Goal: Task Accomplishment & Management: Use online tool/utility

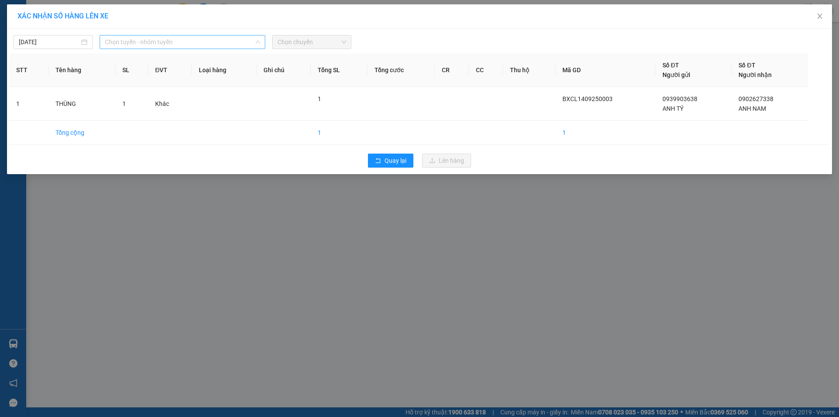
click at [166, 44] on span "Chọn tuyến - nhóm tuyến" at bounding box center [182, 41] width 155 height 13
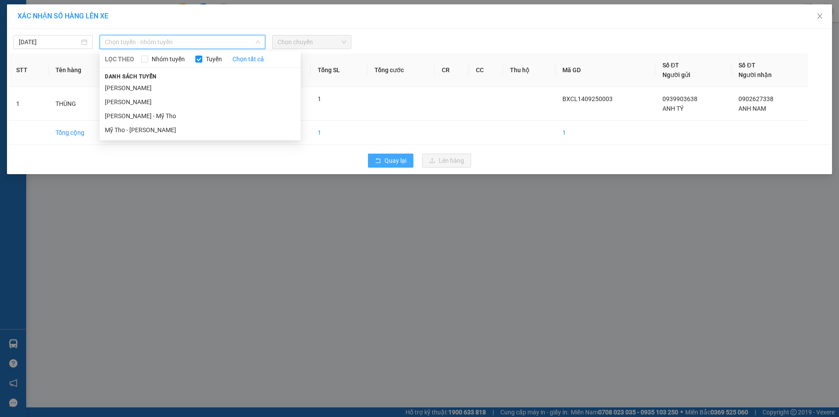
click at [397, 161] on span "Quay lại" at bounding box center [396, 161] width 22 height 10
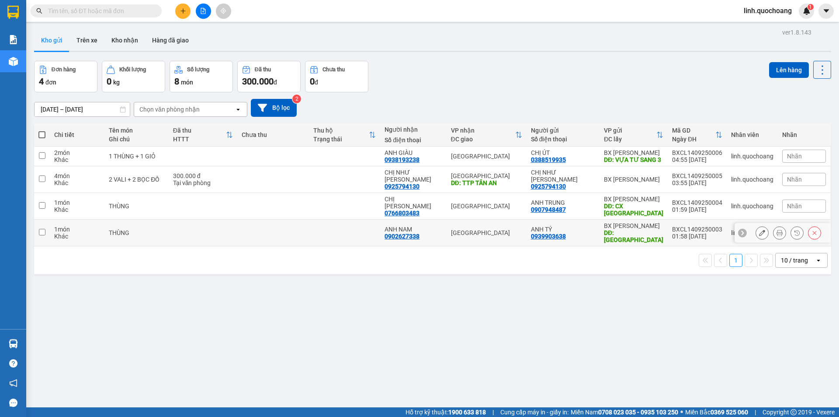
click at [314, 231] on td at bounding box center [344, 232] width 71 height 27
checkbox input "true"
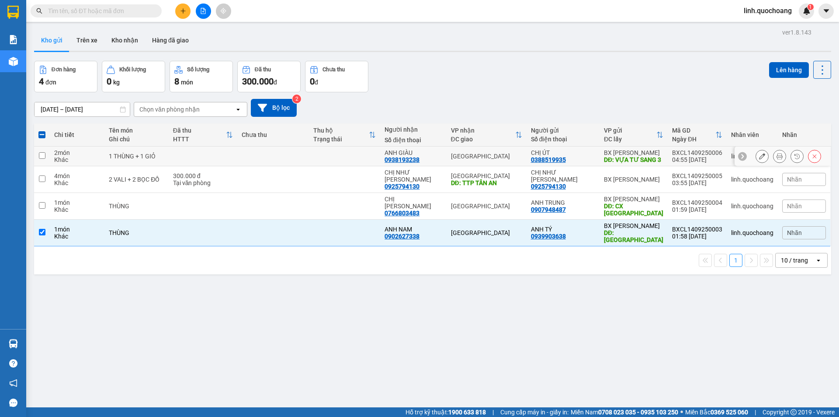
click at [339, 161] on td at bounding box center [344, 156] width 71 height 20
checkbox input "true"
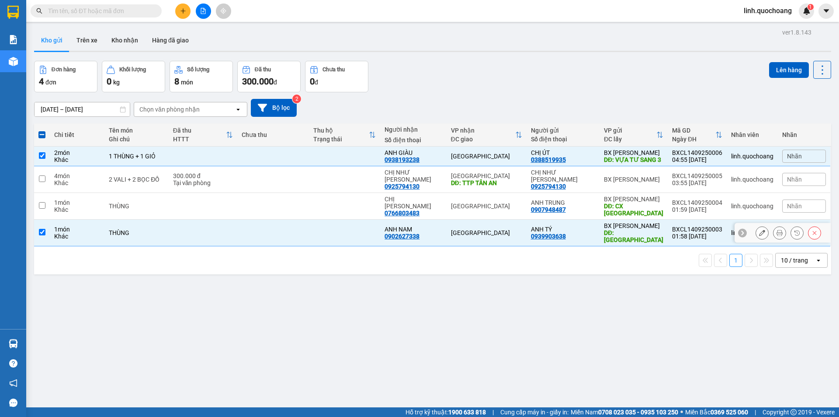
click at [331, 221] on td at bounding box center [344, 232] width 71 height 27
checkbox input "false"
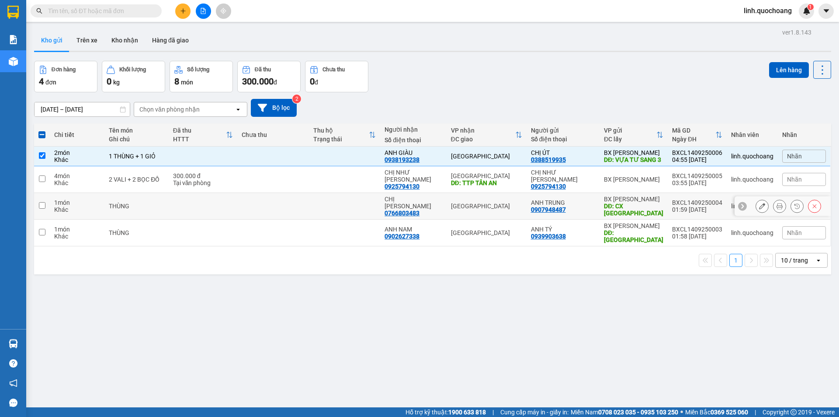
click at [372, 202] on td at bounding box center [344, 206] width 71 height 27
checkbox input "true"
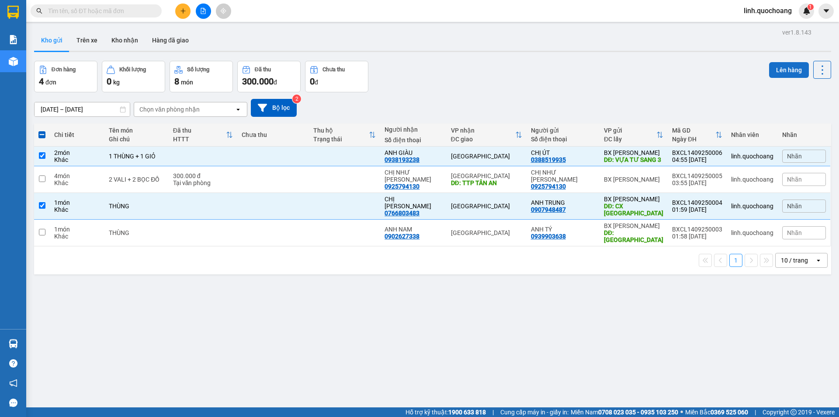
click at [775, 67] on button "Lên hàng" at bounding box center [789, 70] width 40 height 16
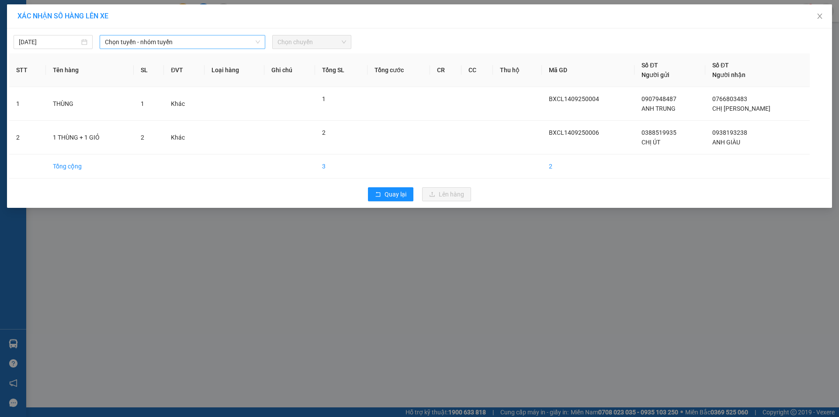
click at [198, 43] on span "Chọn tuyến - nhóm tuyến" at bounding box center [182, 41] width 155 height 13
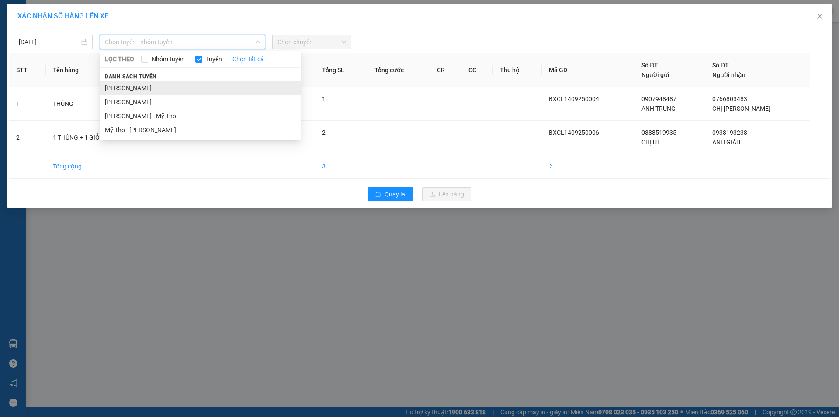
click at [199, 89] on li "[PERSON_NAME]" at bounding box center [200, 88] width 201 height 14
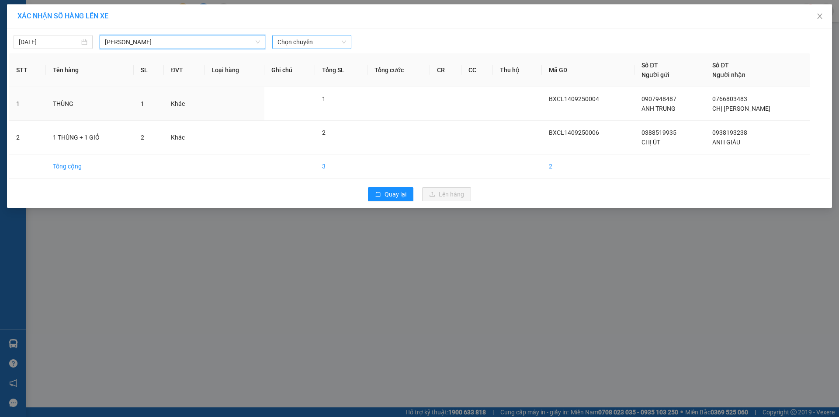
click at [308, 42] on span "Chọn chuyến" at bounding box center [312, 41] width 69 height 13
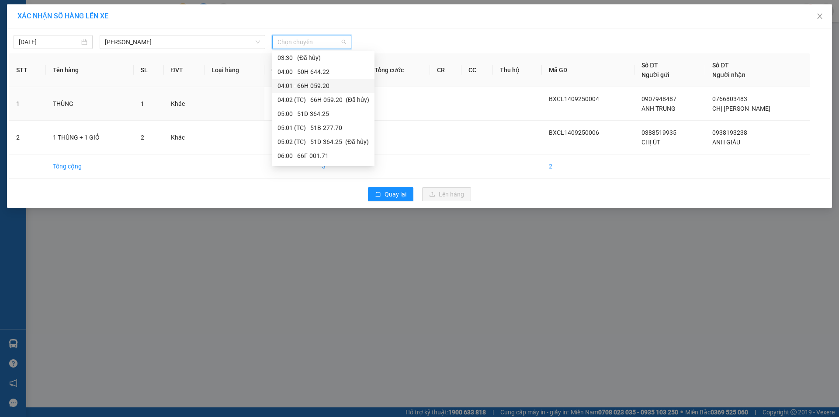
scroll to position [175, 0]
click at [332, 106] on div "06:00 - 66F-001.71" at bounding box center [324, 109] width 92 height 10
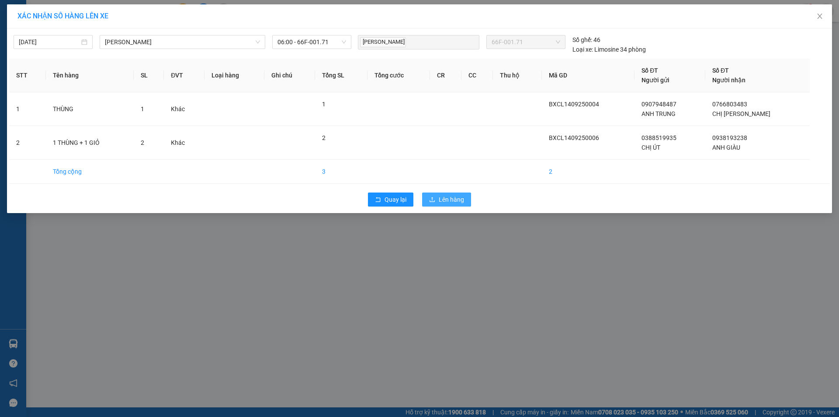
click at [441, 199] on span "Lên hàng" at bounding box center [451, 200] width 25 height 10
click at [441, 200] on span "Lên hàng" at bounding box center [451, 200] width 25 height 10
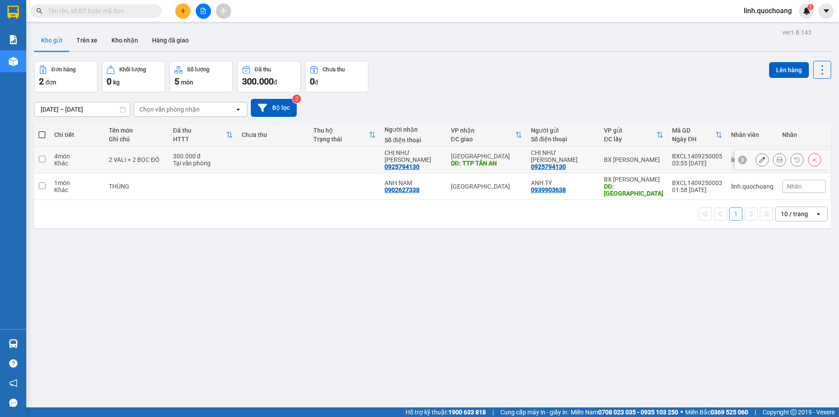
click at [356, 152] on td at bounding box center [344, 159] width 71 height 27
checkbox input "true"
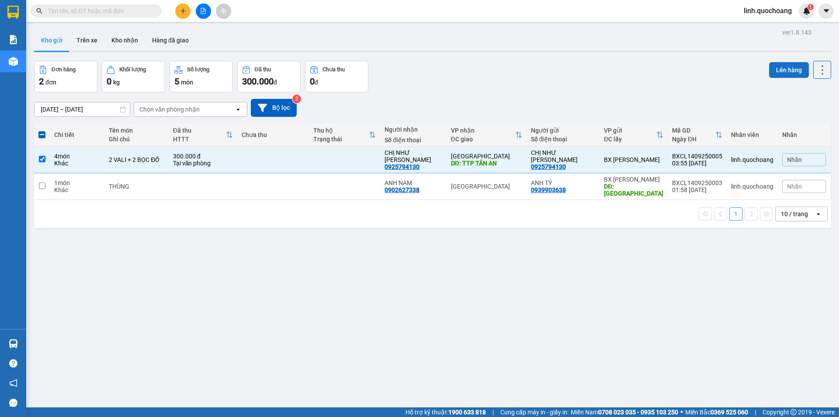
click at [780, 68] on button "Lên hàng" at bounding box center [789, 70] width 40 height 16
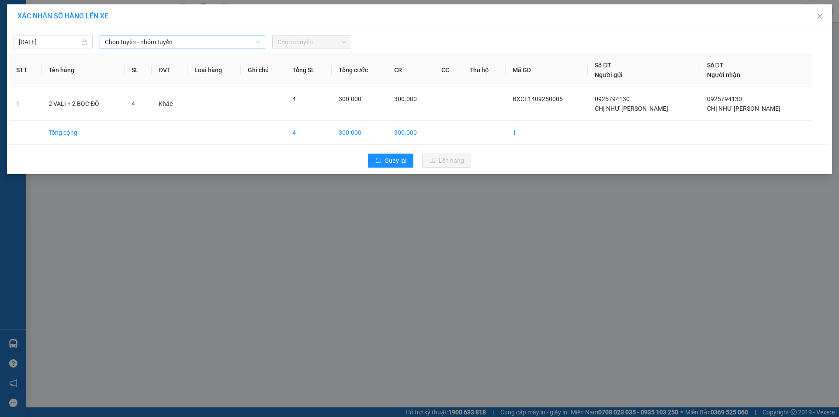
drag, startPoint x: 222, startPoint y: 40, endPoint x: 222, endPoint y: 47, distance: 6.6
click at [222, 41] on span "Chọn tuyến - nhóm tuyến" at bounding box center [182, 41] width 155 height 13
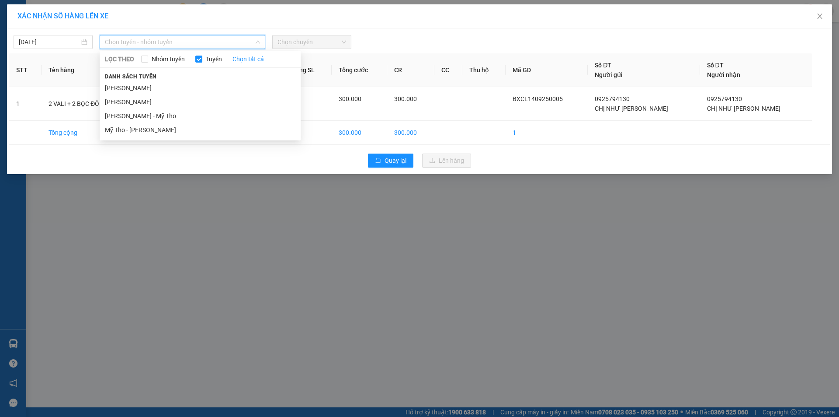
click at [229, 85] on li "[PERSON_NAME]" at bounding box center [200, 88] width 201 height 14
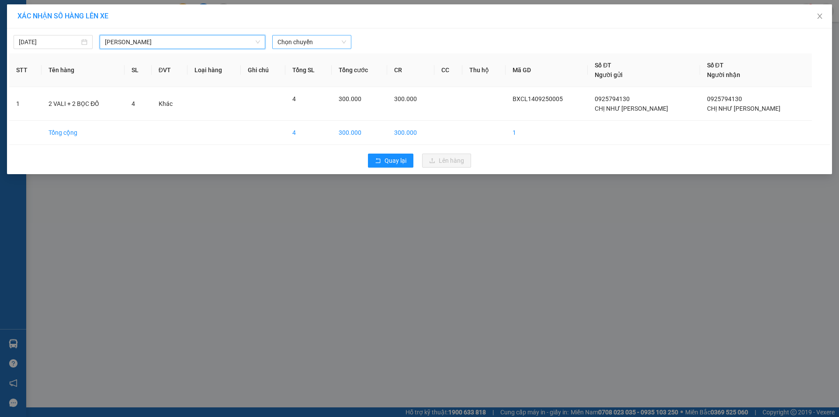
click at [307, 40] on span "Chọn chuyến" at bounding box center [312, 41] width 69 height 13
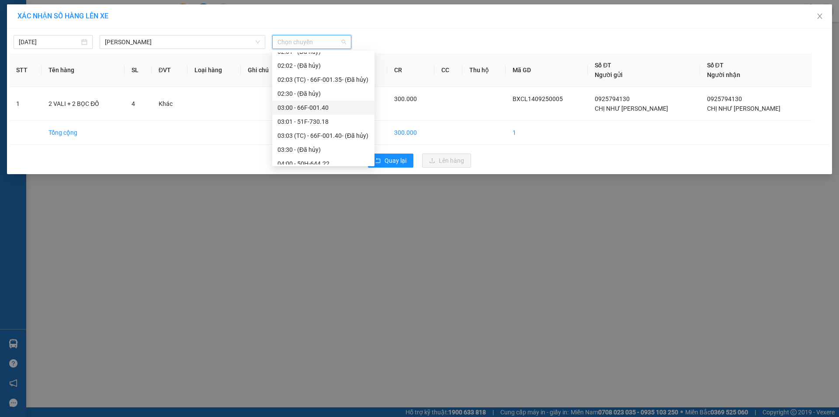
scroll to position [87, 0]
click at [73, 45] on input "[DATE]" at bounding box center [49, 42] width 61 height 10
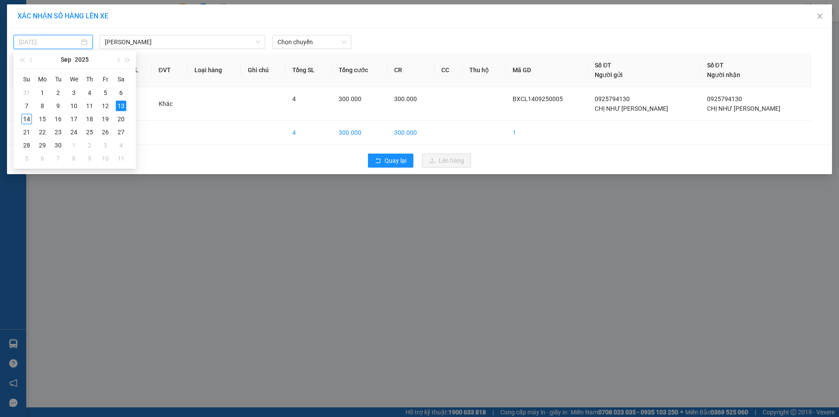
click at [26, 118] on div "14" at bounding box center [26, 119] width 10 height 10
type input "[DATE]"
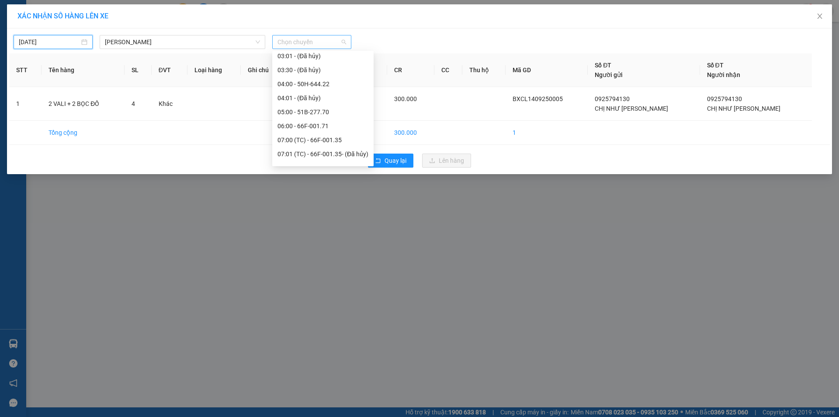
scroll to position [0, 0]
click at [314, 40] on span "Chọn chuyến" at bounding box center [312, 41] width 69 height 13
click at [311, 83] on div "04:00 - 50H-644.22" at bounding box center [323, 84] width 91 height 10
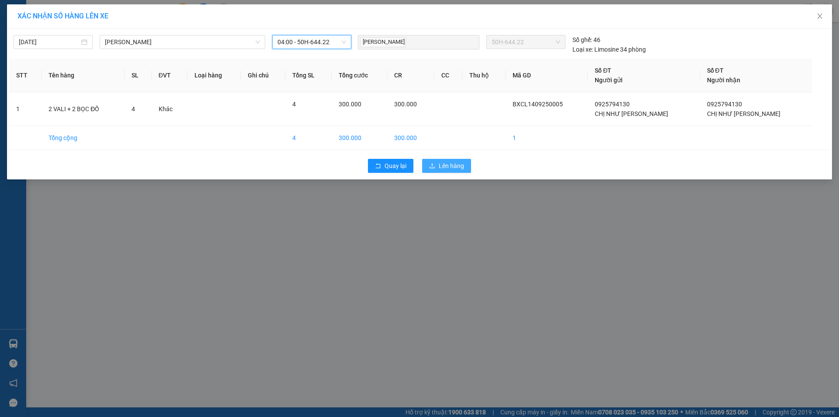
click at [443, 163] on span "Lên hàng" at bounding box center [451, 166] width 25 height 10
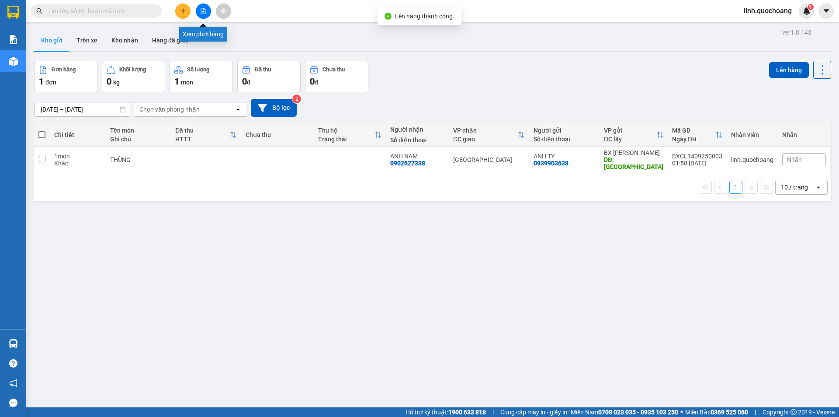
click at [201, 11] on icon "file-add" at bounding box center [203, 11] width 6 height 6
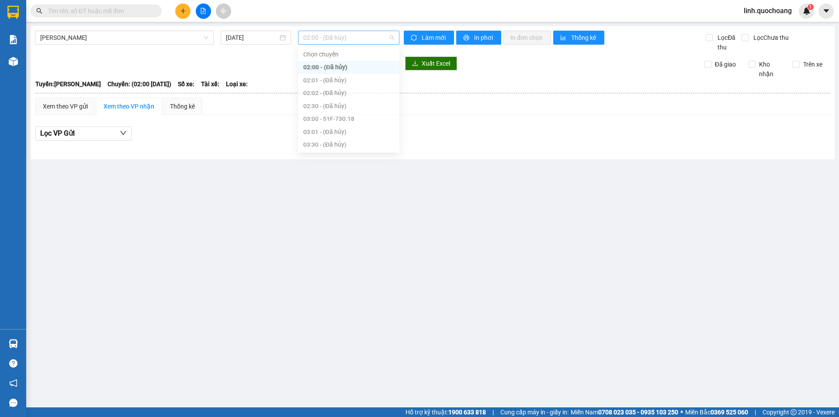
click at [343, 36] on span "02:00 - (Đã hủy)" at bounding box center [348, 37] width 91 height 13
click at [365, 123] on div "06:00 - 66F-001.71" at bounding box center [348, 122] width 91 height 10
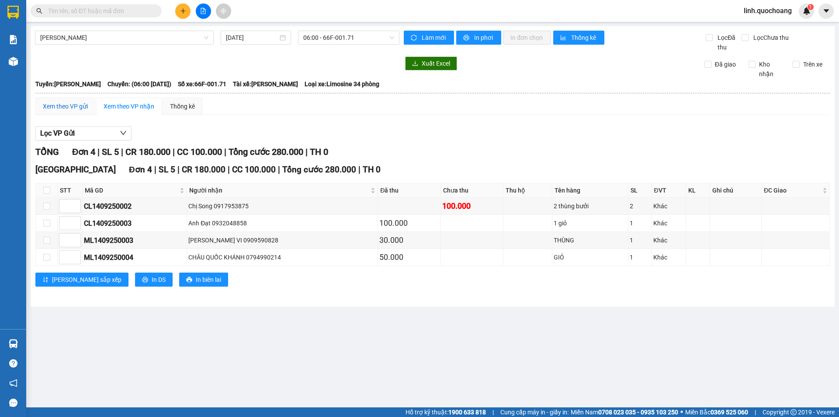
click at [59, 106] on div "Xem theo VP gửi" at bounding box center [65, 106] width 45 height 10
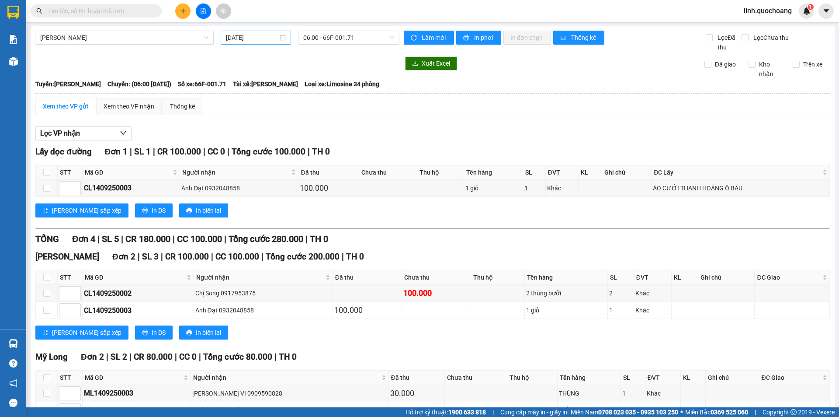
click at [248, 38] on input "[DATE]" at bounding box center [252, 38] width 52 height 10
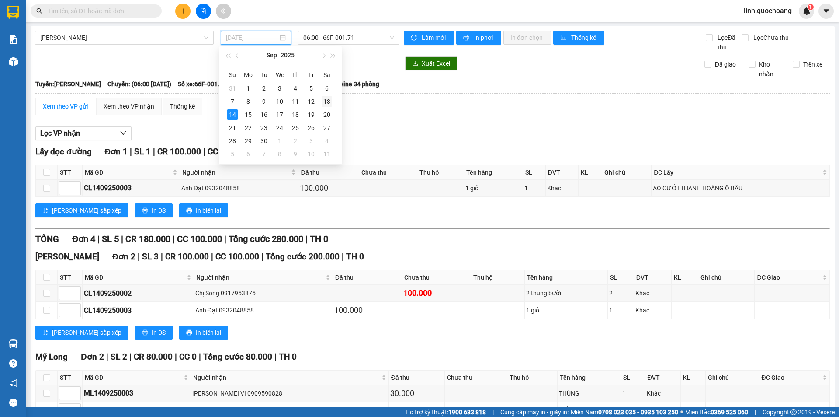
click at [327, 101] on div "13" at bounding box center [327, 101] width 10 height 10
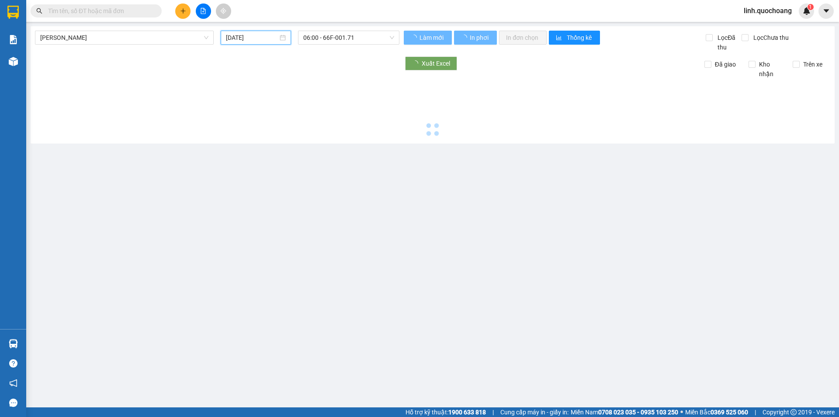
type input "[DATE]"
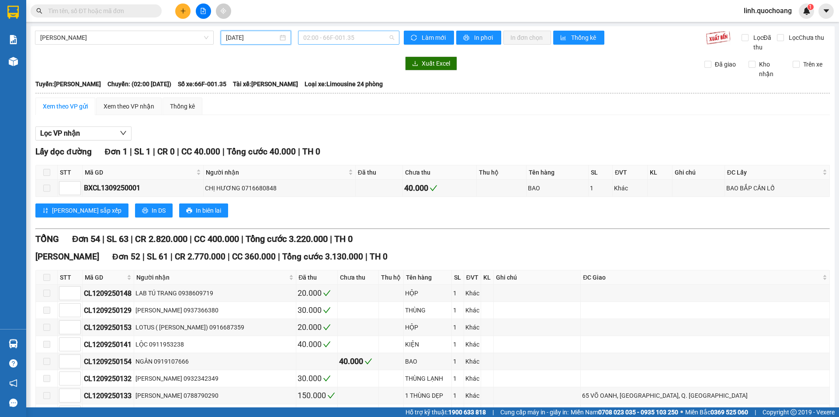
click at [332, 41] on span "02:00 - 66F-001.35" at bounding box center [348, 37] width 91 height 13
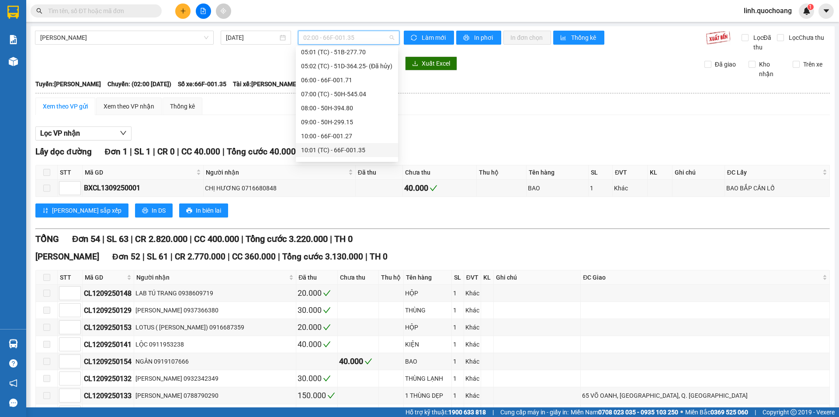
scroll to position [189, 0]
click at [358, 87] on div "06:00 - 66F-001.71" at bounding box center [347, 90] width 92 height 10
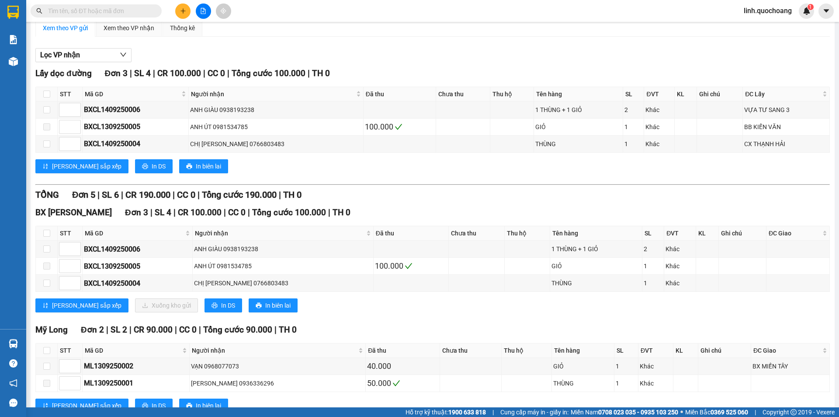
scroll to position [64, 0]
